Goal: Transaction & Acquisition: Purchase product/service

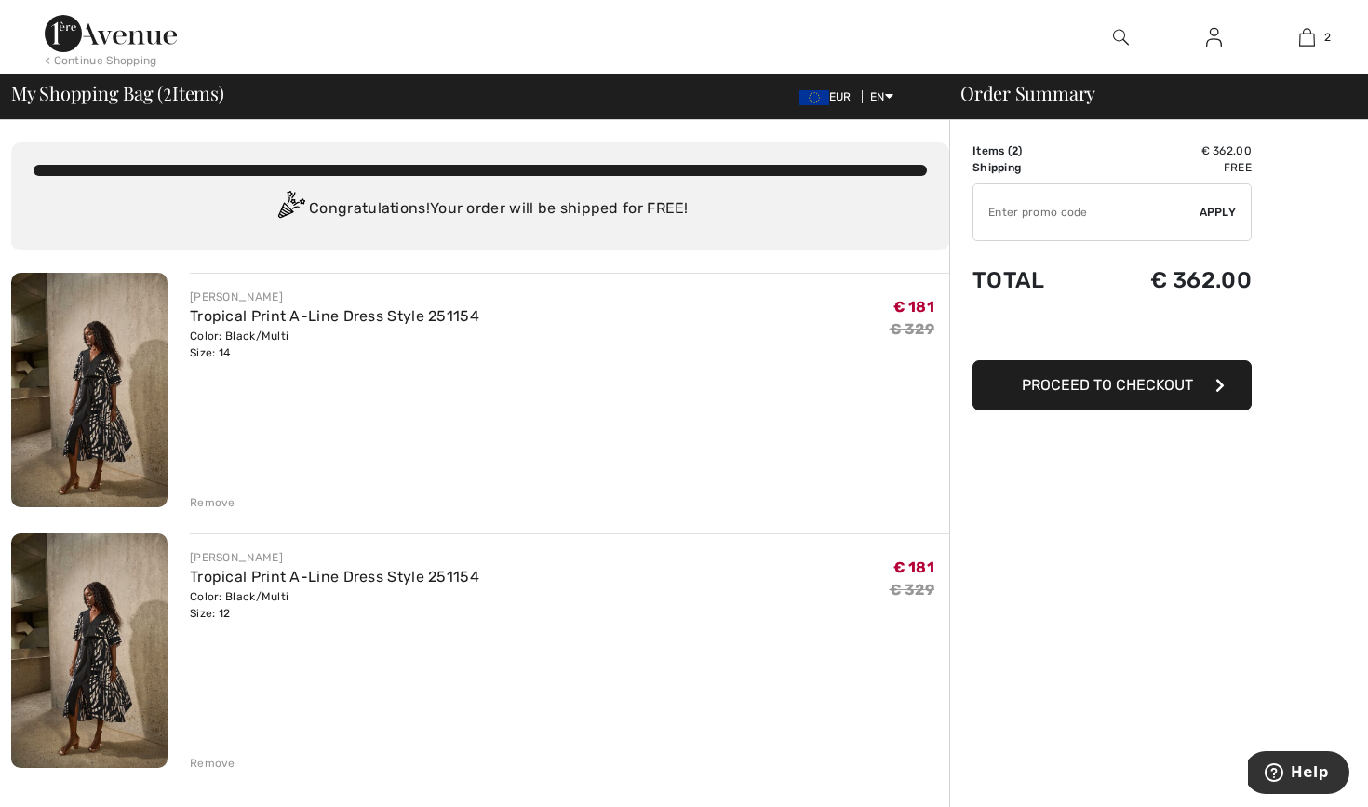
click at [222, 504] on div "Remove" at bounding box center [213, 502] width 46 height 17
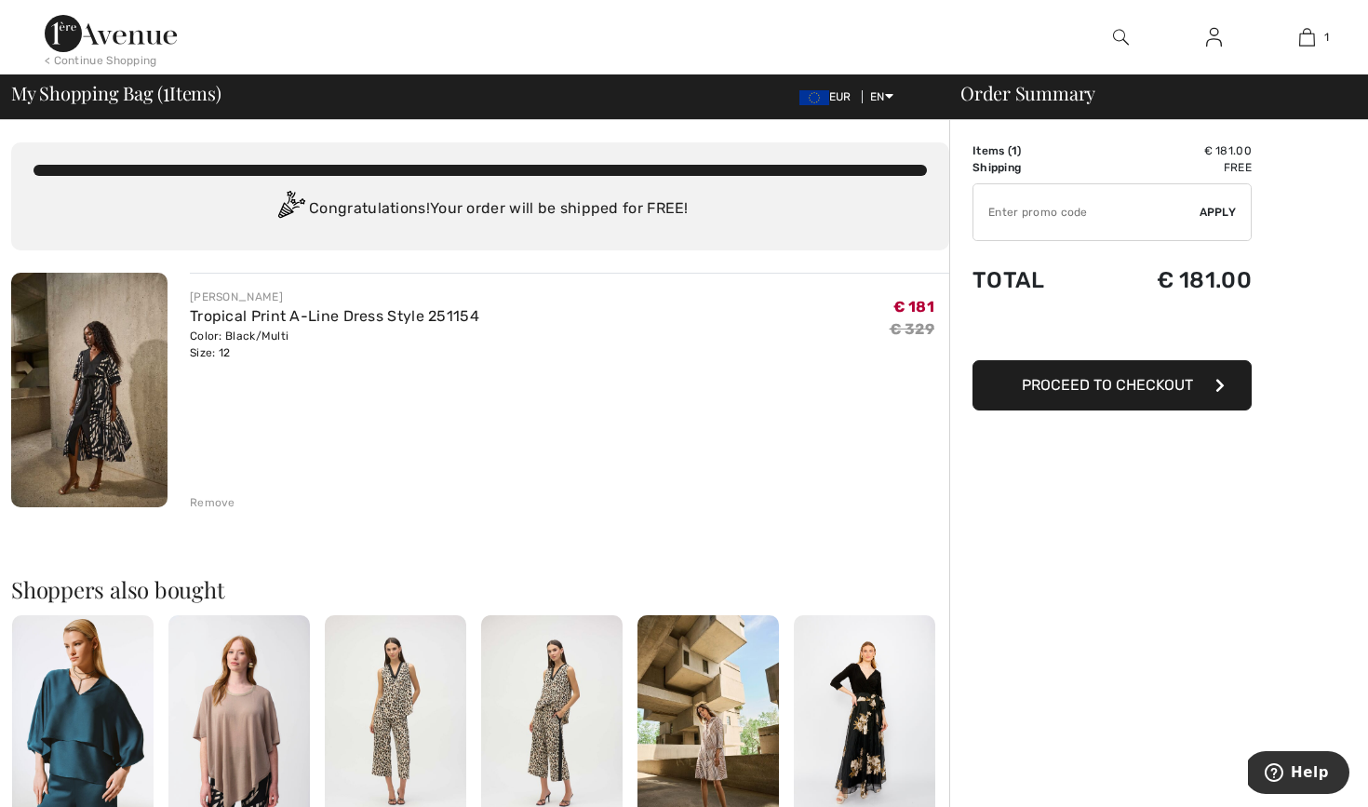
click at [1126, 384] on span "Proceed to Checkout" at bounding box center [1107, 385] width 171 height 18
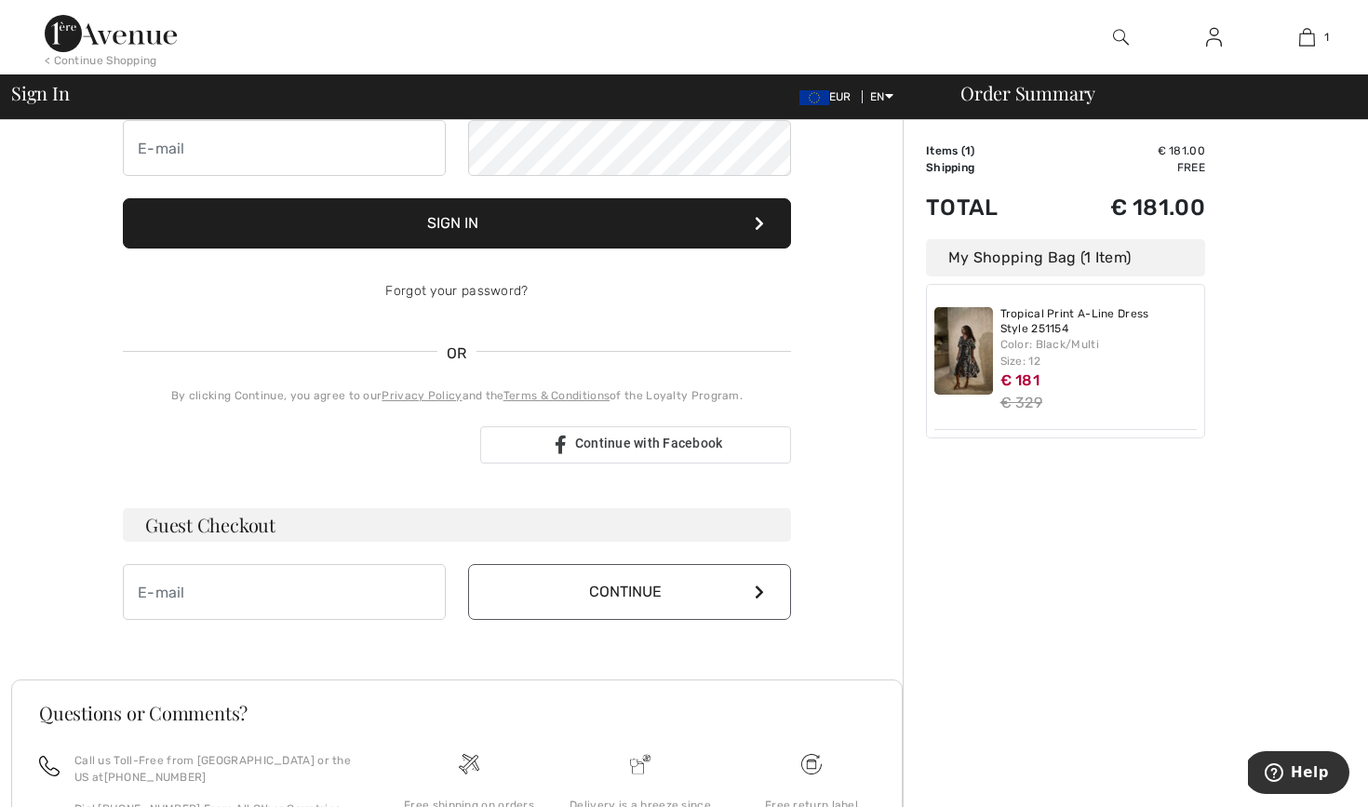
scroll to position [205, 0]
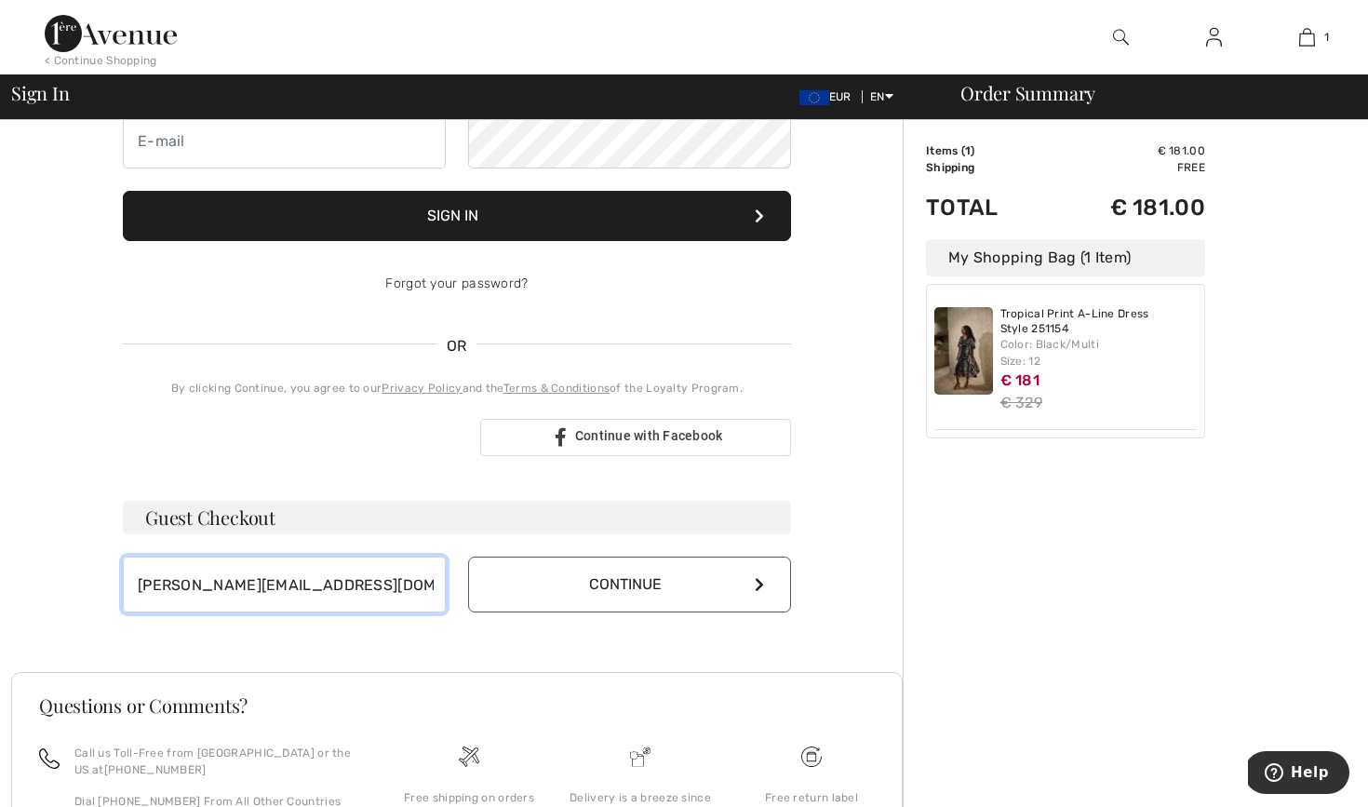
type input "k.bangma@hetnet.nl"
click at [592, 566] on button "Continue" at bounding box center [629, 585] width 323 height 56
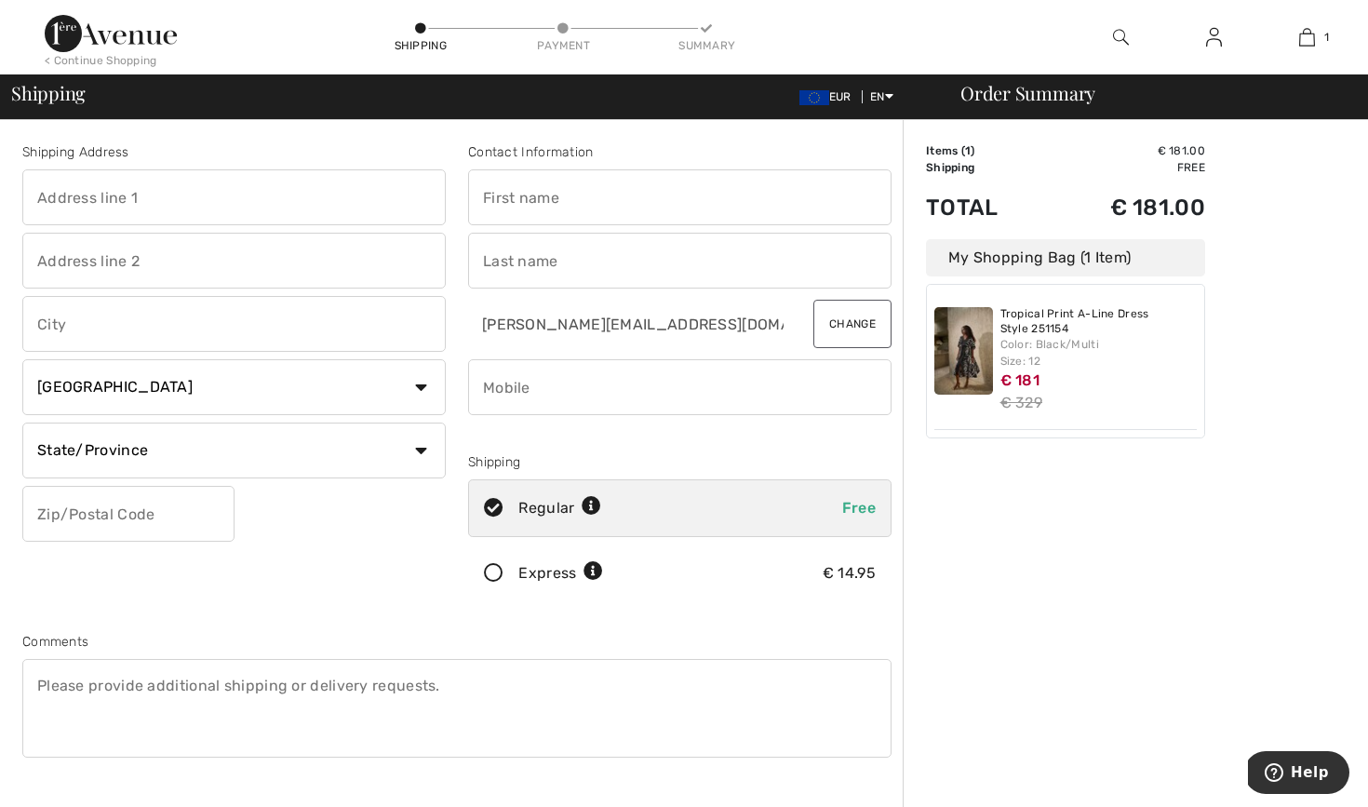
select select "NL"
click at [438, 450] on input "text" at bounding box center [234, 451] width 424 height 56
type input "Flevoland"
type input "8303JW"
type input "Emmeloord"
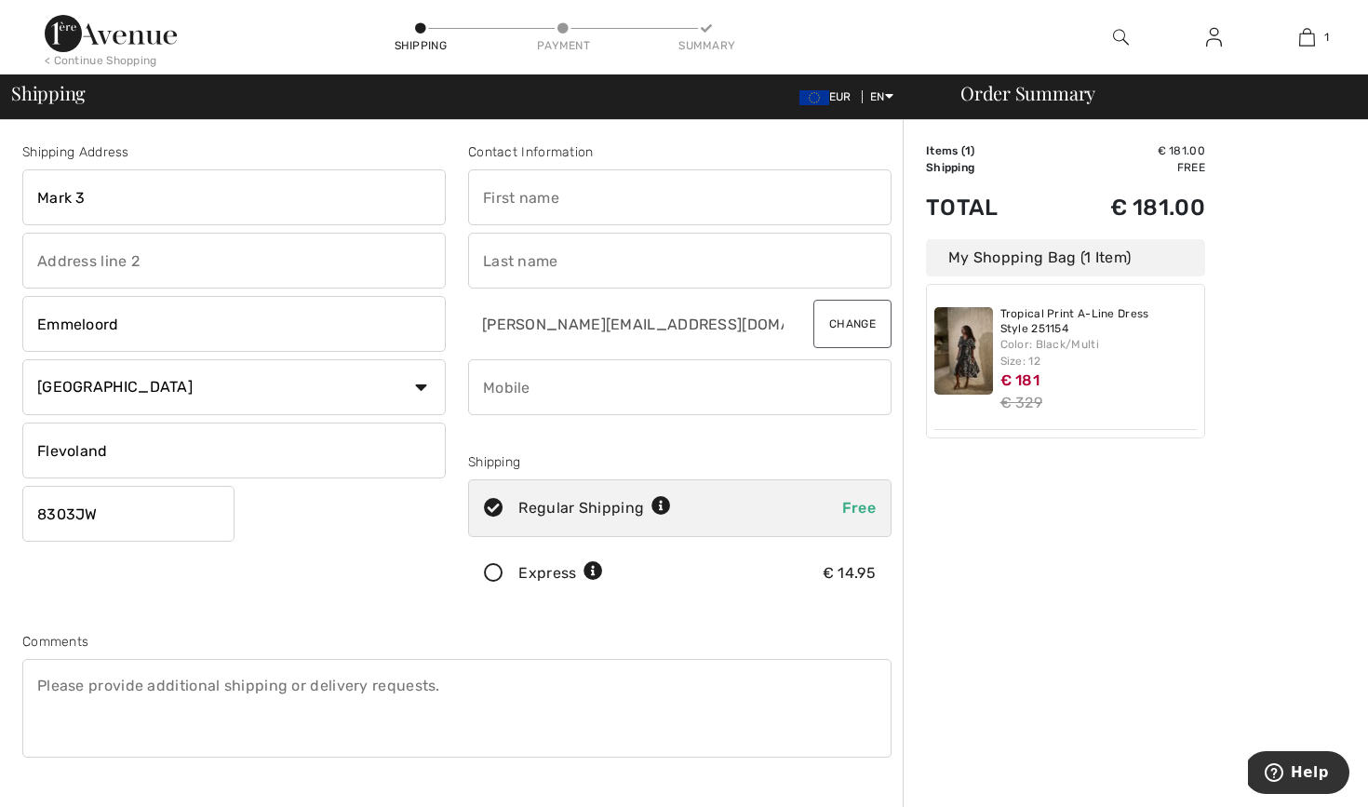
type input "Mark 3"
type input "[PERSON_NAME]"
type input "+"
type input "31622261237"
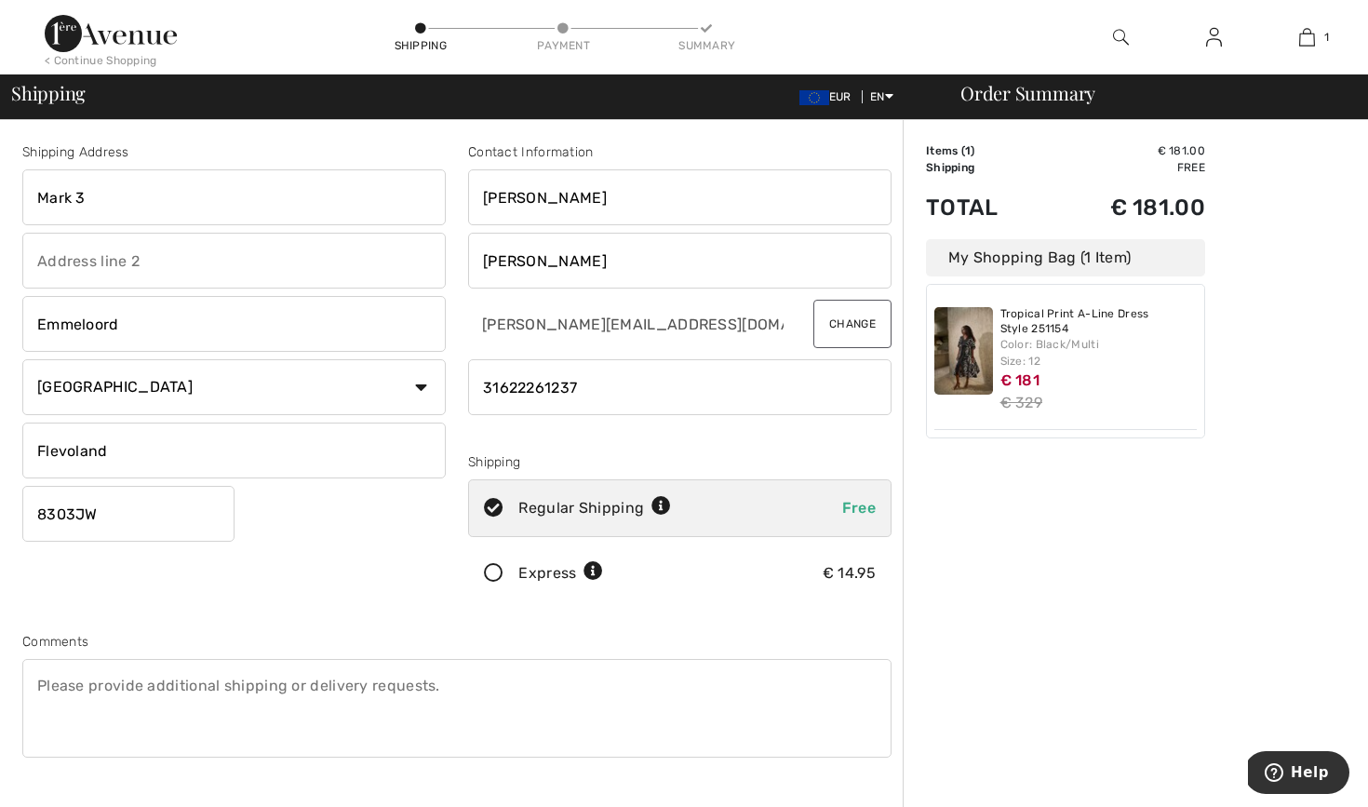
click at [972, 357] on img at bounding box center [964, 351] width 59 height 88
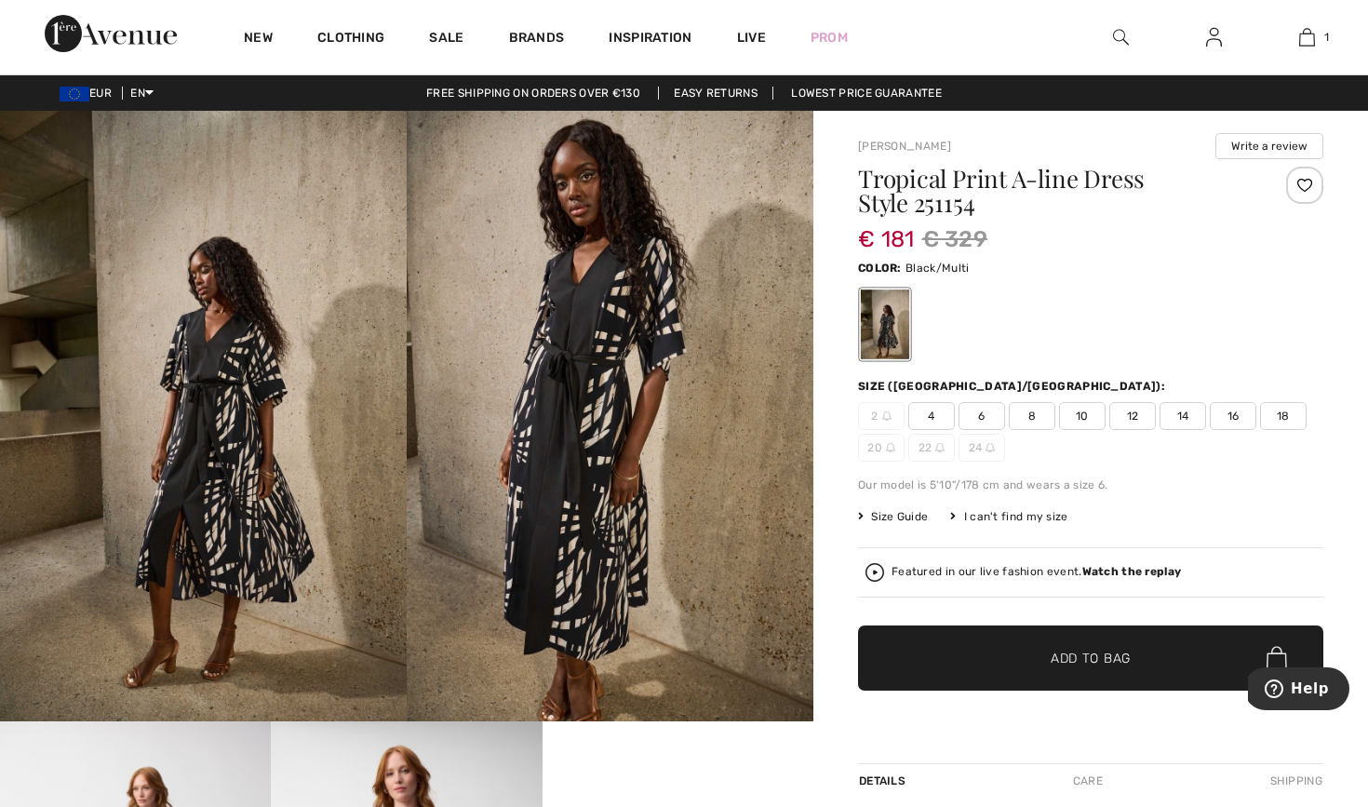
click at [600, 483] on img at bounding box center [610, 416] width 407 height 611
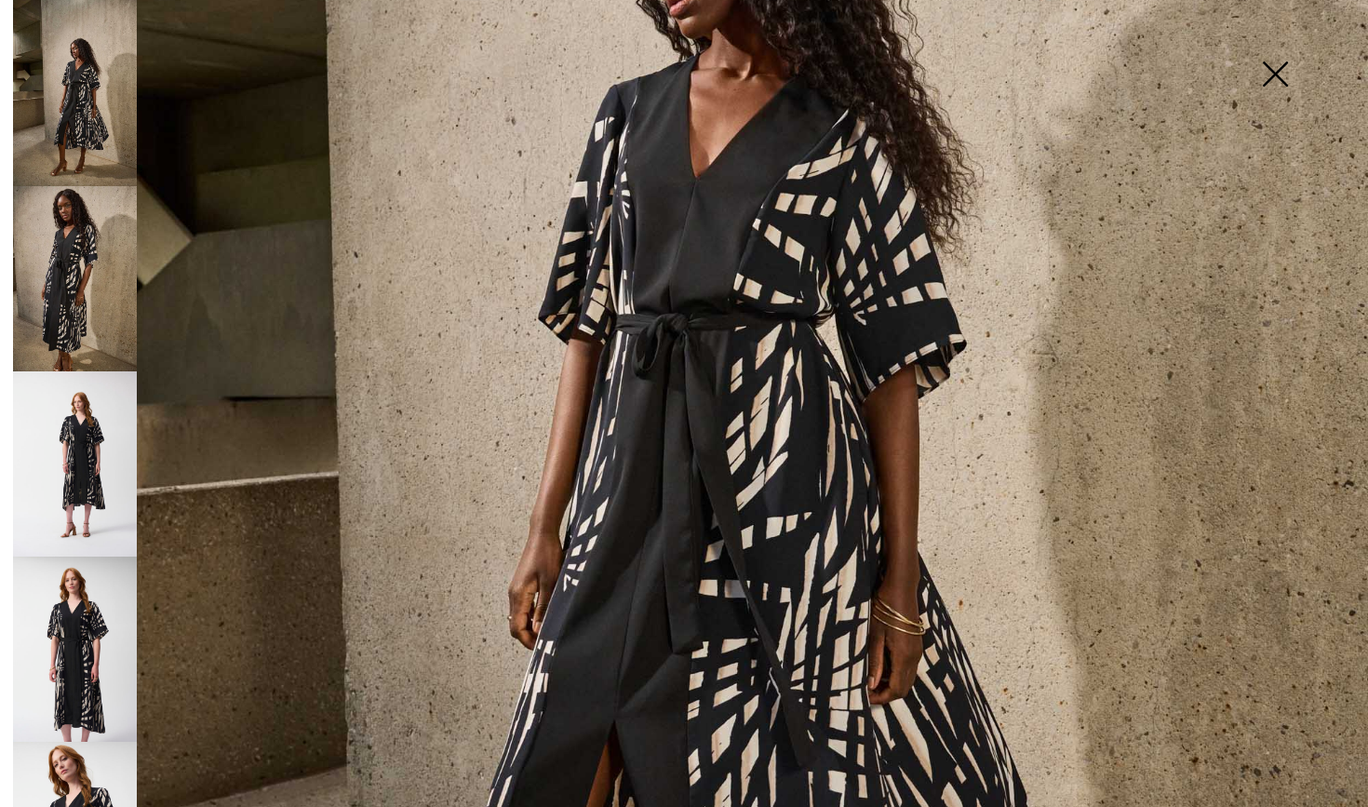
scroll to position [603, 0]
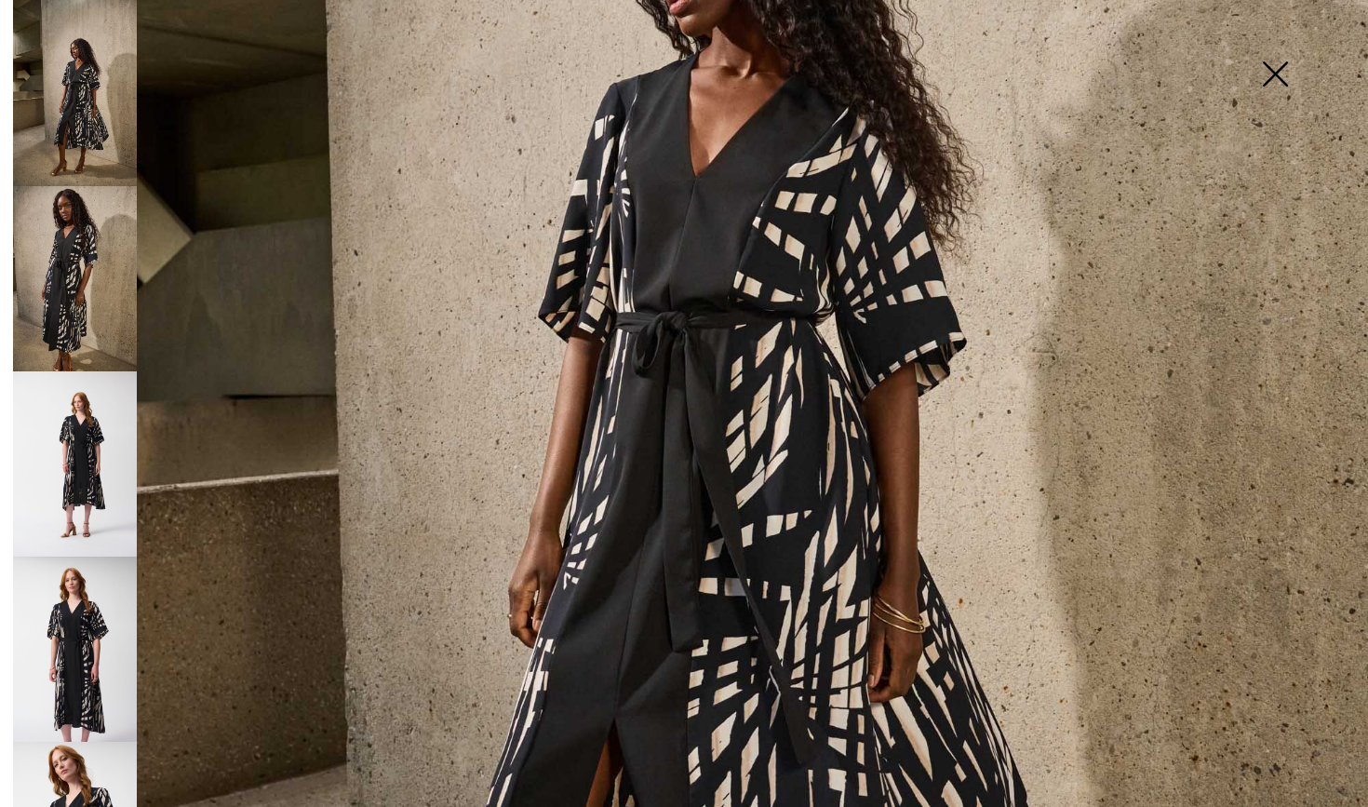
click at [85, 613] on img at bounding box center [75, 649] width 124 height 185
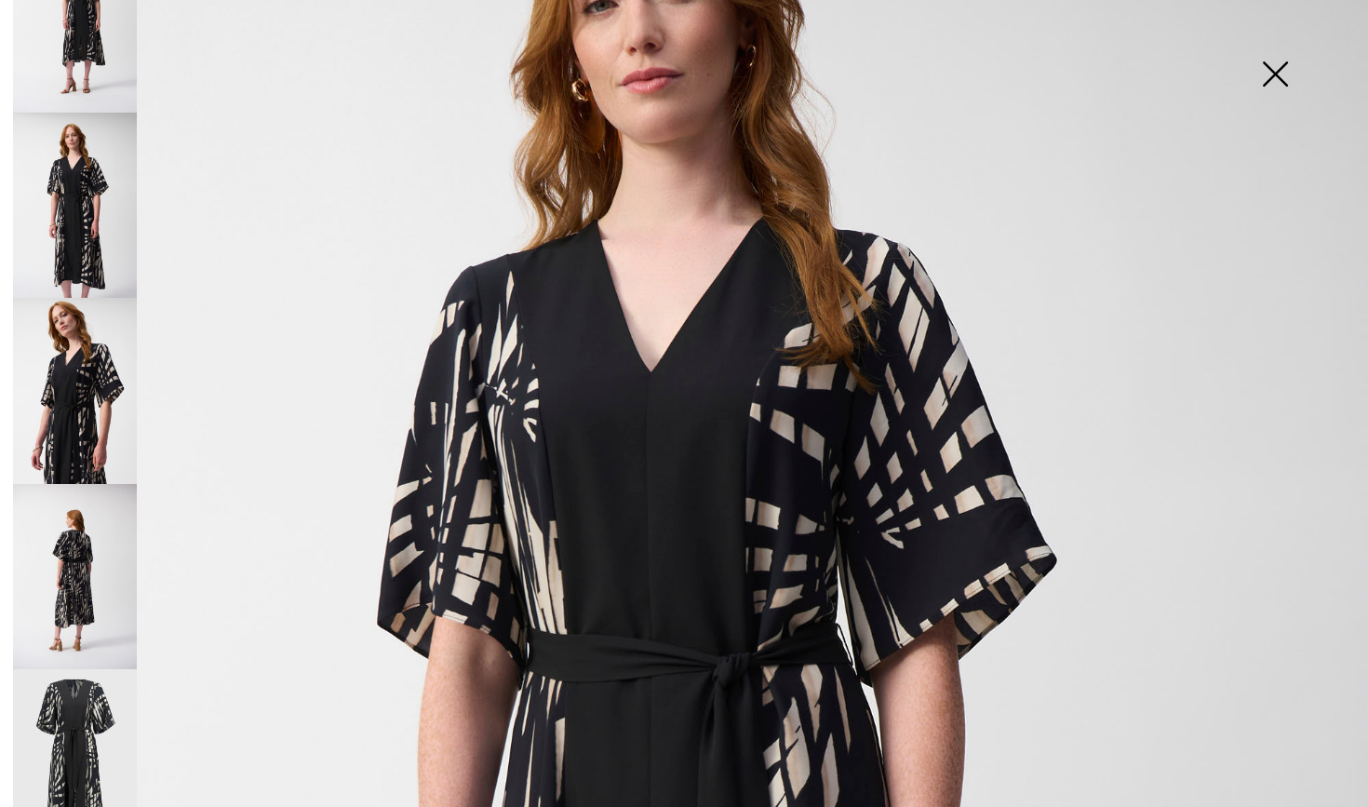
scroll to position [443, 0]
click at [73, 716] on img at bounding box center [75, 763] width 124 height 186
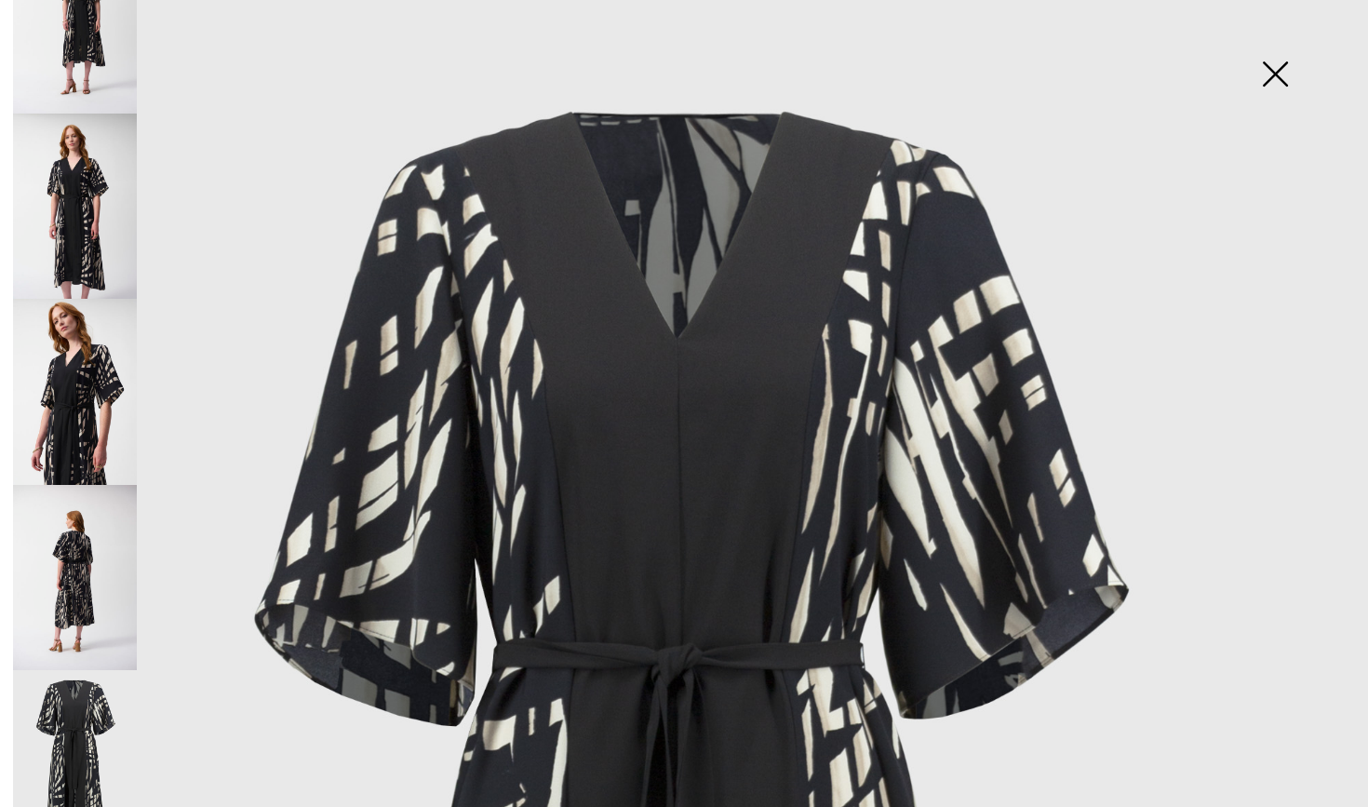
scroll to position [0, 0]
click at [1266, 73] on img at bounding box center [1275, 76] width 93 height 96
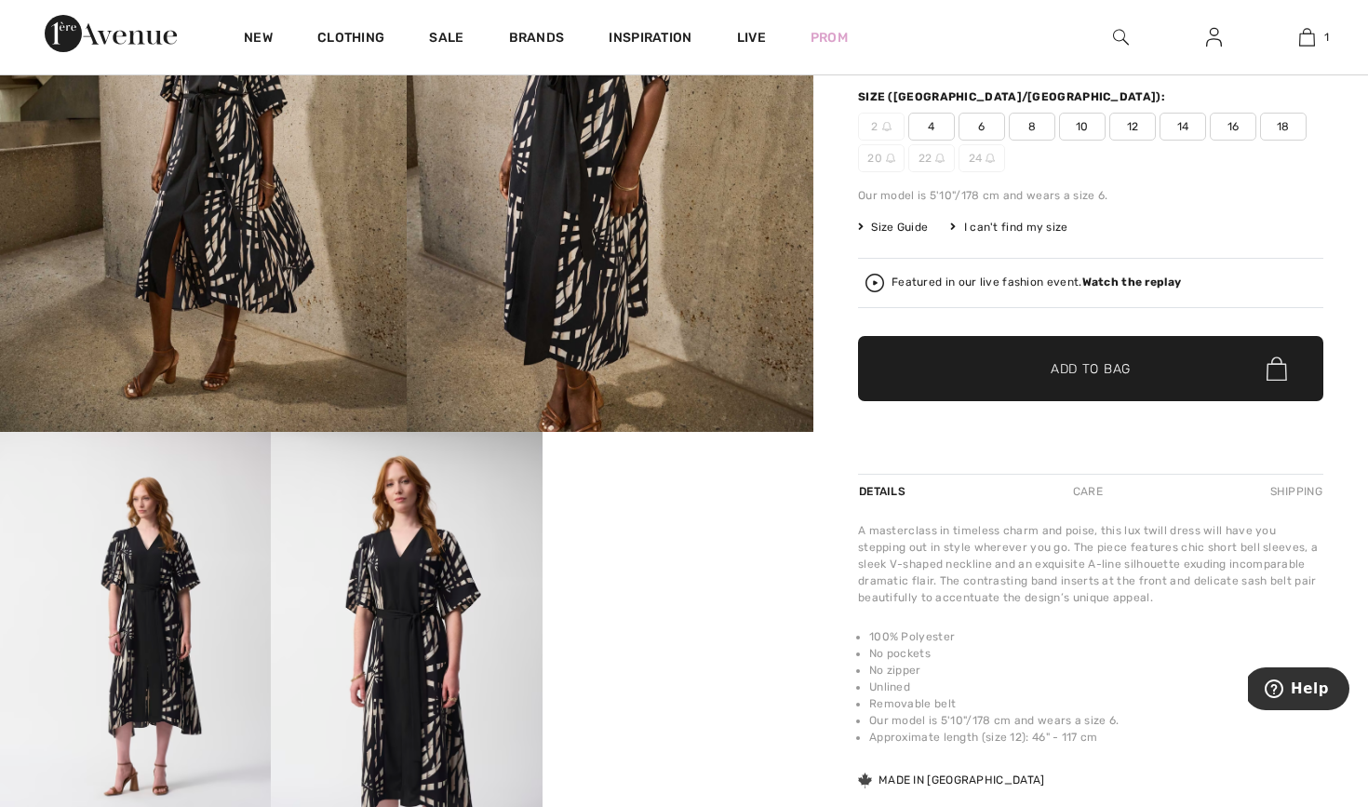
scroll to position [424, 0]
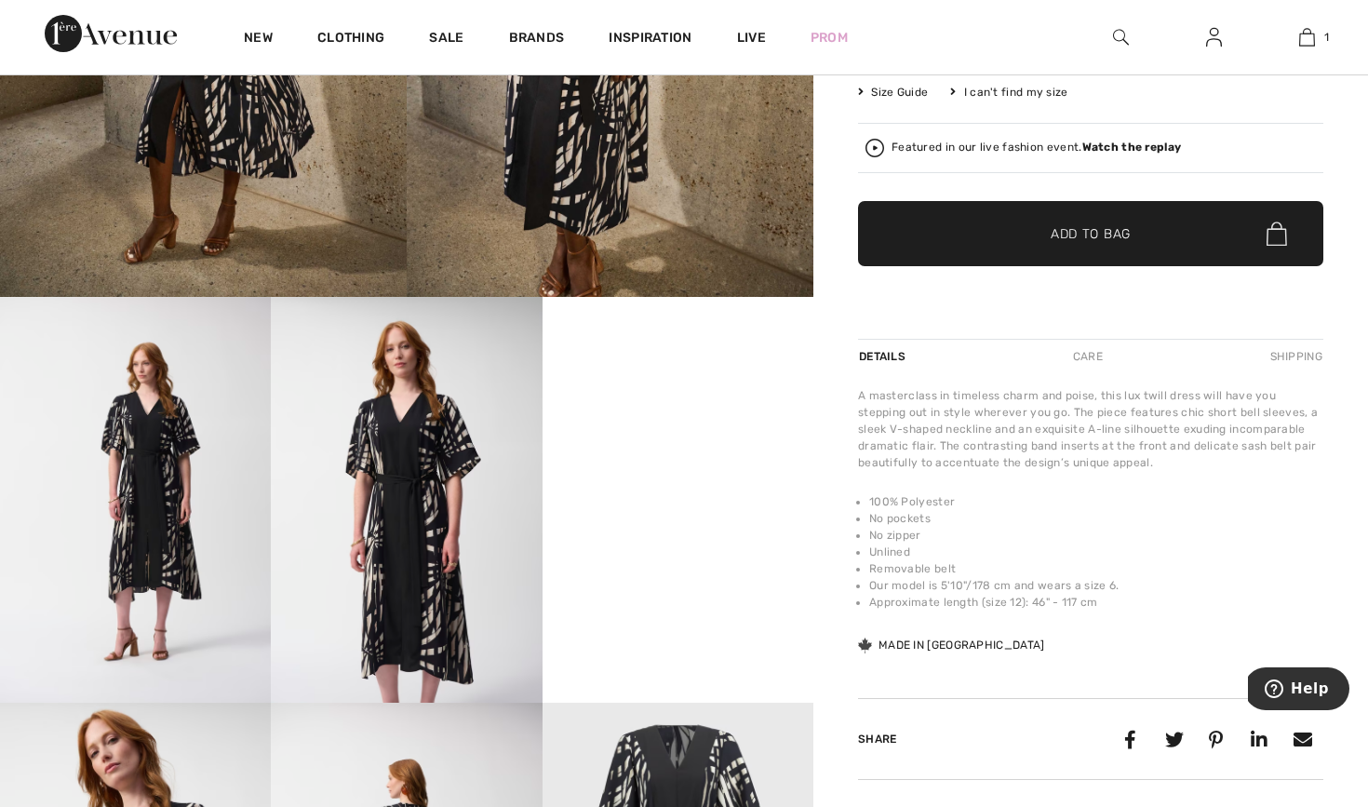
click at [640, 433] on video "Your browser does not support the video tag." at bounding box center [678, 365] width 271 height 136
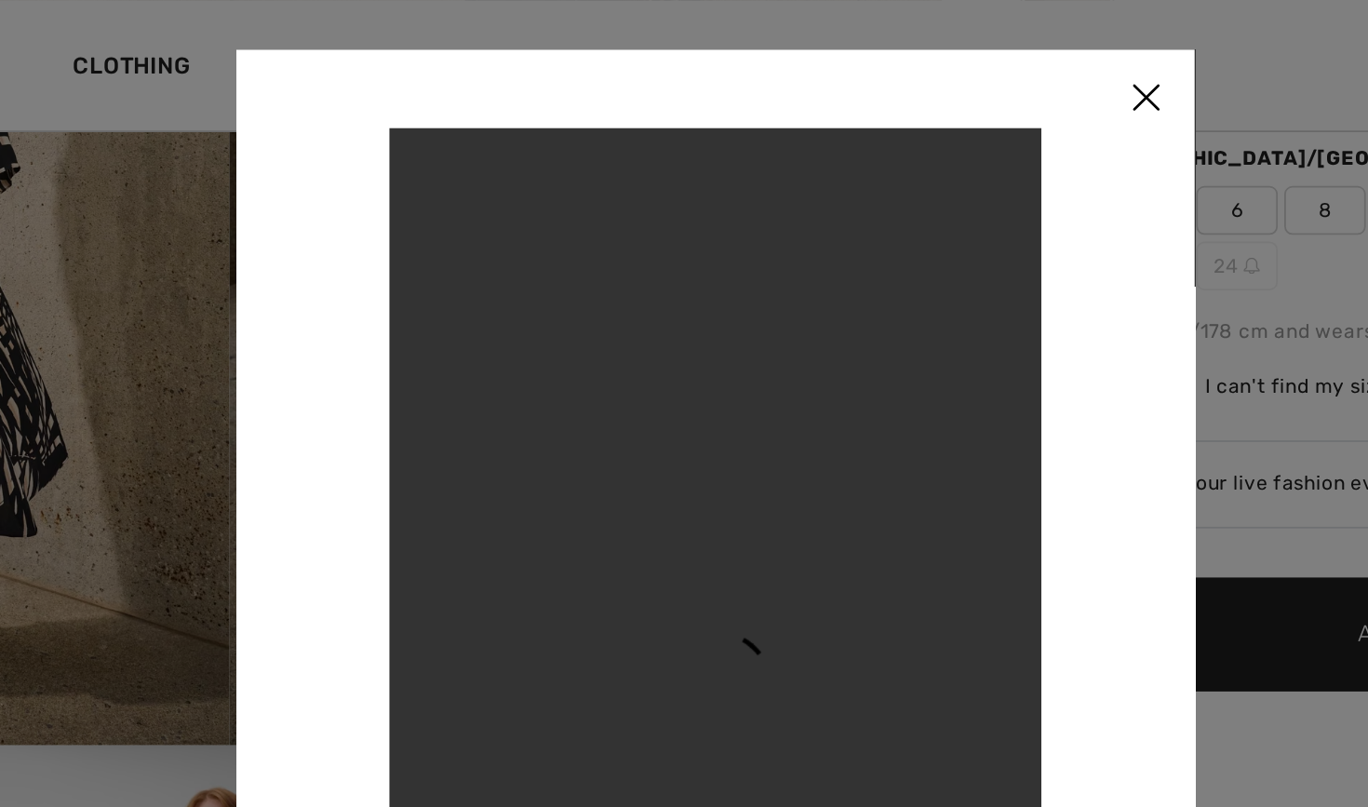
scroll to position [294, 0]
click at [902, 55] on img at bounding box center [930, 57] width 56 height 58
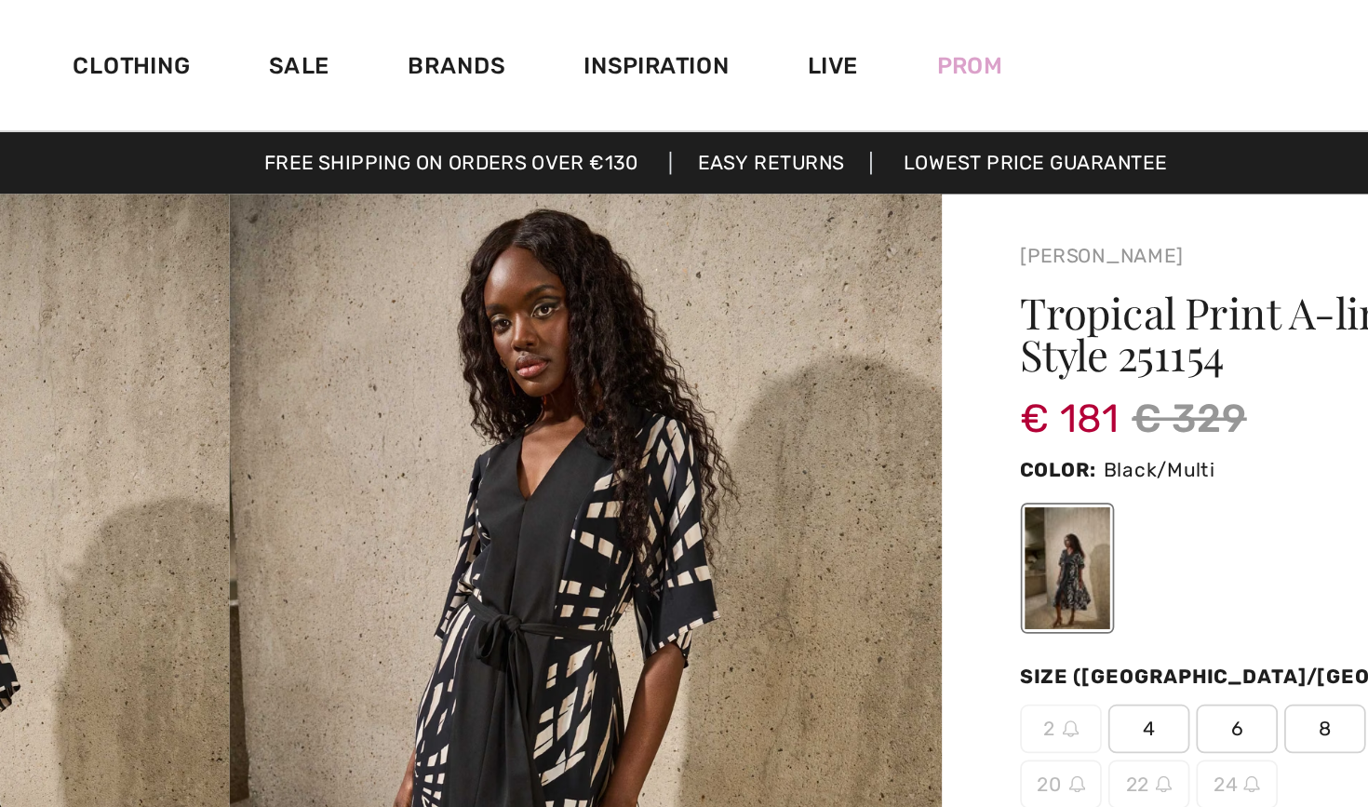
scroll to position [0, 0]
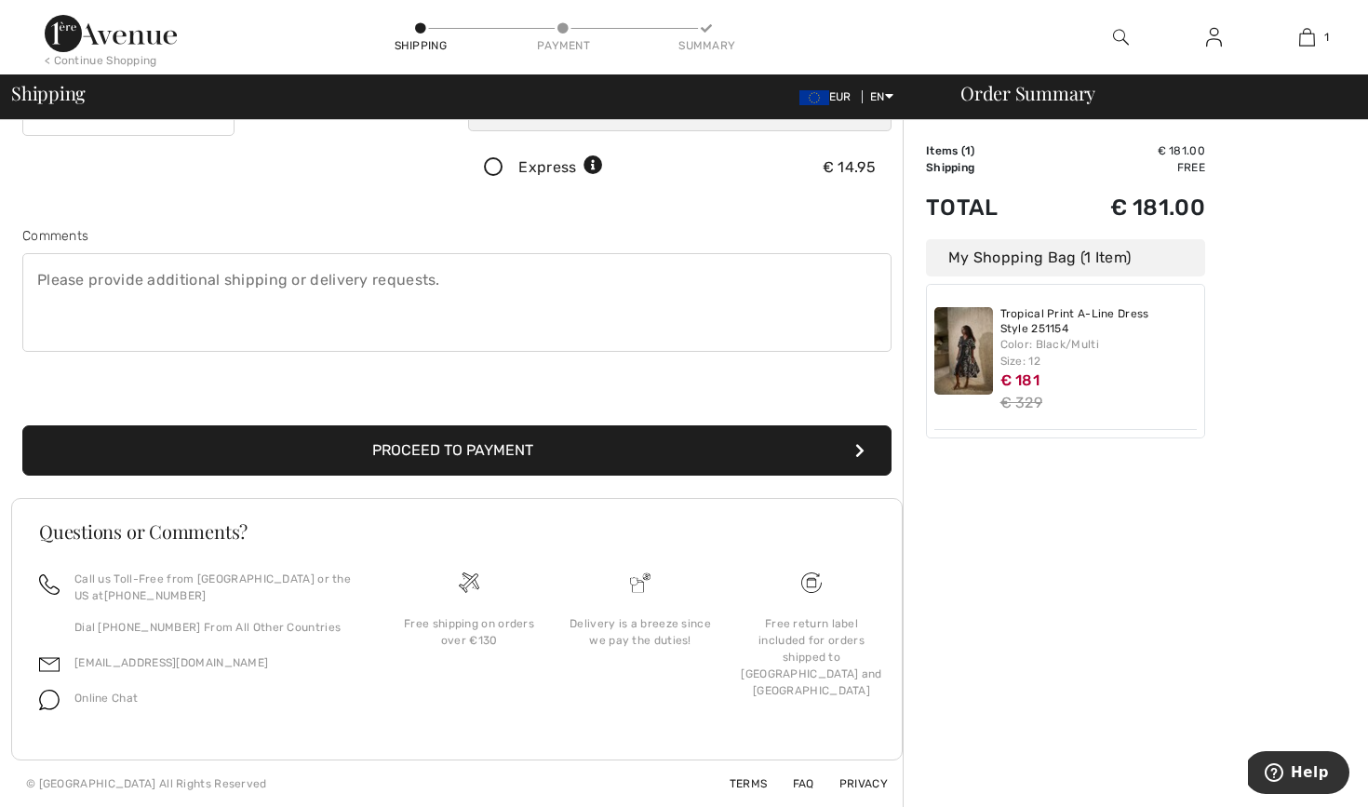
scroll to position [406, 0]
click at [501, 452] on button "Proceed to Payment" at bounding box center [456, 450] width 869 height 50
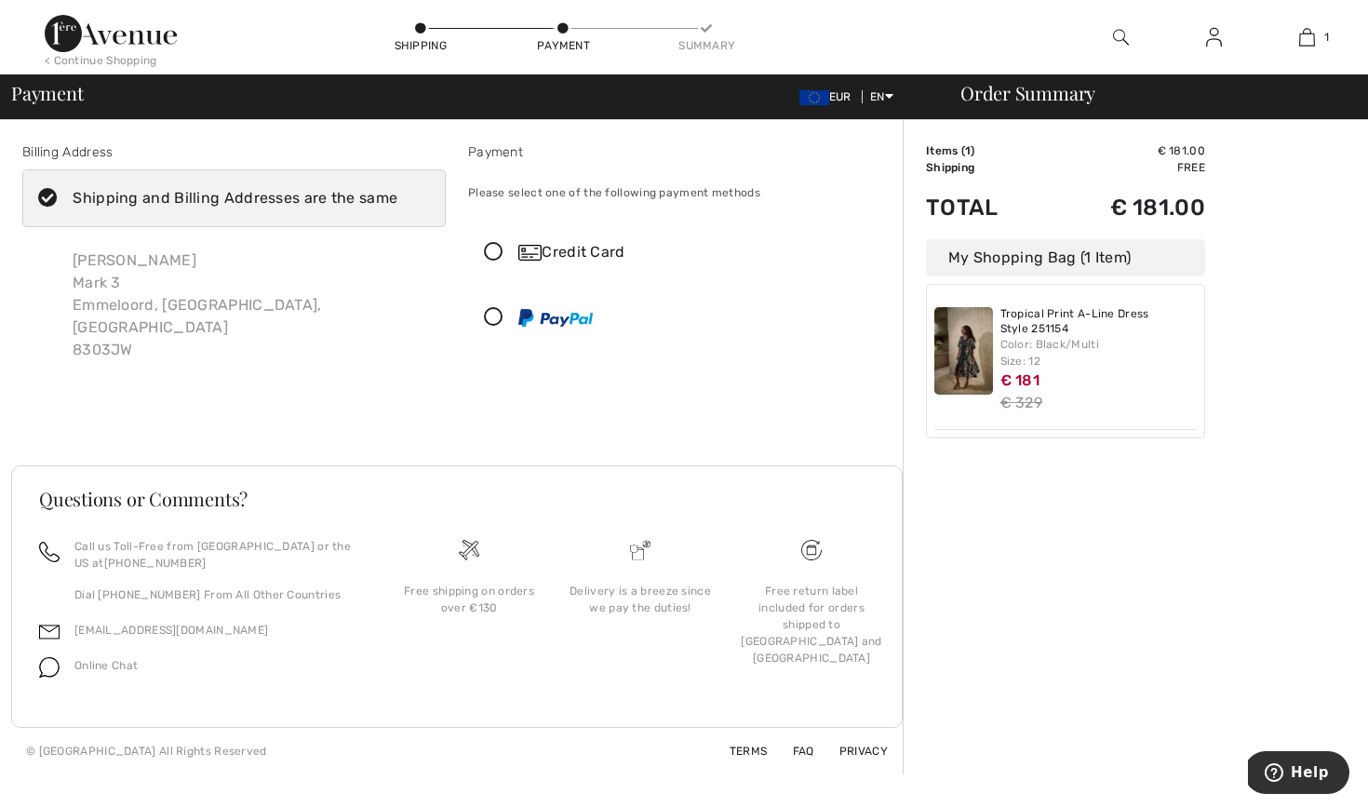
click at [494, 251] on icon at bounding box center [493, 253] width 49 height 20
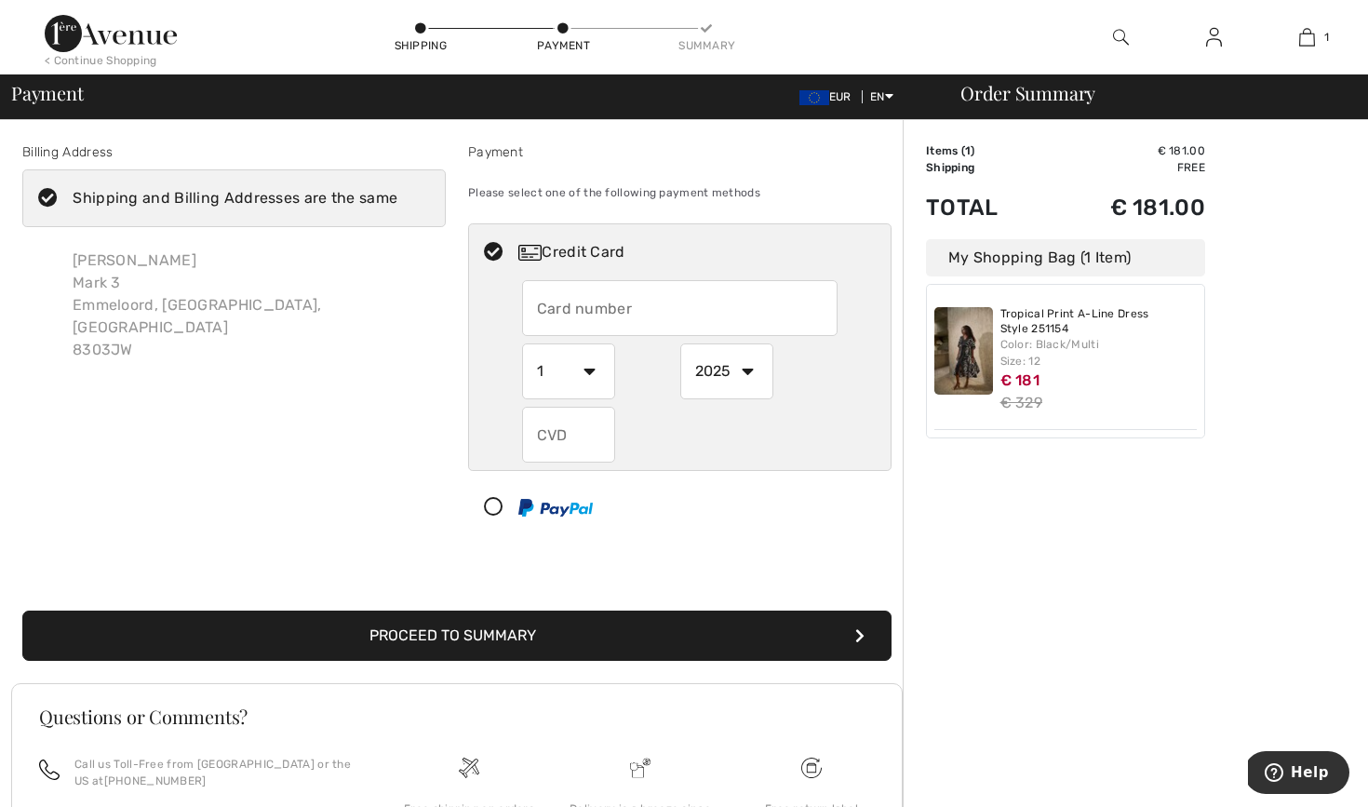
click at [646, 303] on input "text" at bounding box center [680, 308] width 317 height 56
type input "4563543005843073"
click at [597, 370] on select "1 2 3 4 5 6 7 8 9 10 11 12" at bounding box center [568, 372] width 93 height 56
select select "6"
select select "2029"
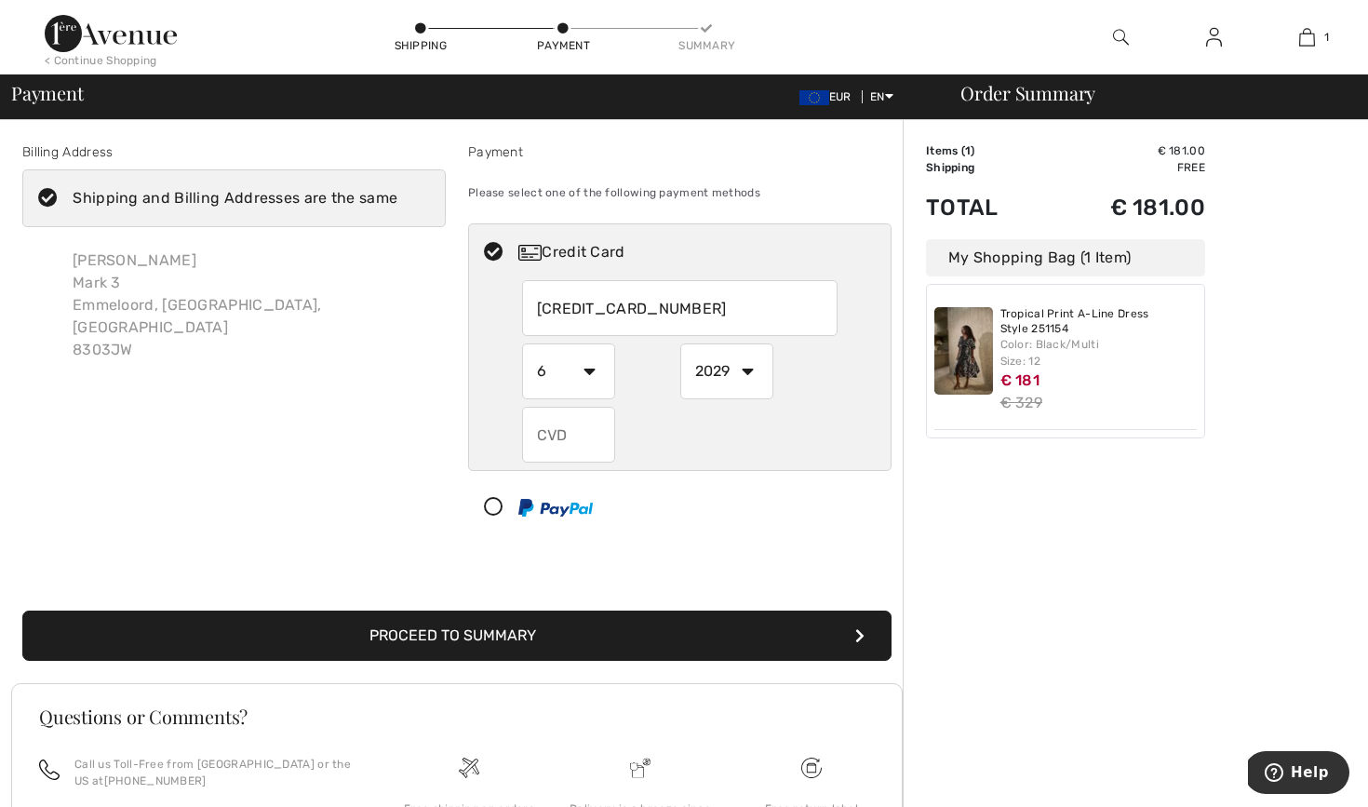
click at [579, 436] on input "text" at bounding box center [568, 435] width 93 height 56
type input "905"
click at [511, 634] on button "Proceed to Summary" at bounding box center [456, 636] width 869 height 50
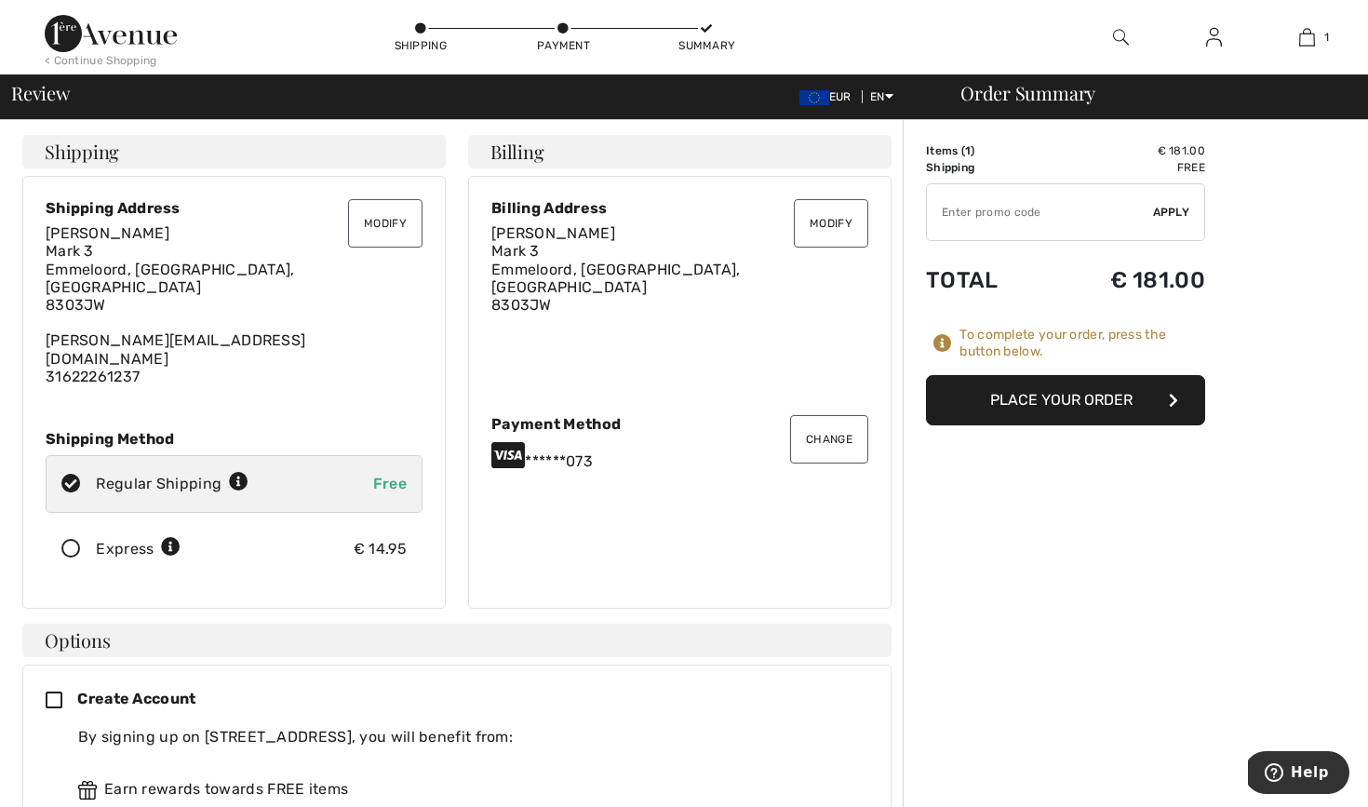
click at [1046, 398] on button "Place Your Order" at bounding box center [1065, 400] width 279 height 50
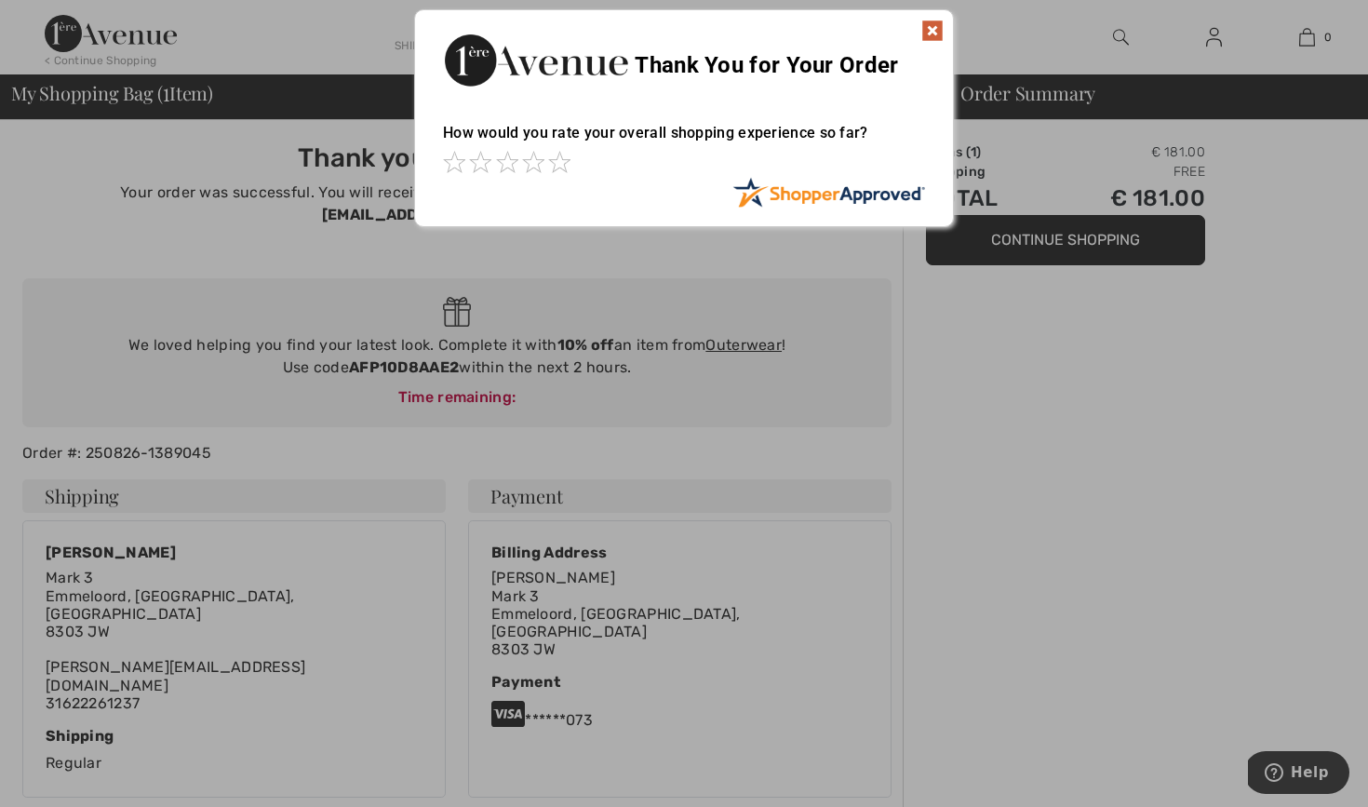
click at [934, 28] on img at bounding box center [933, 31] width 22 height 22
